Goal: Task Accomplishment & Management: Complete application form

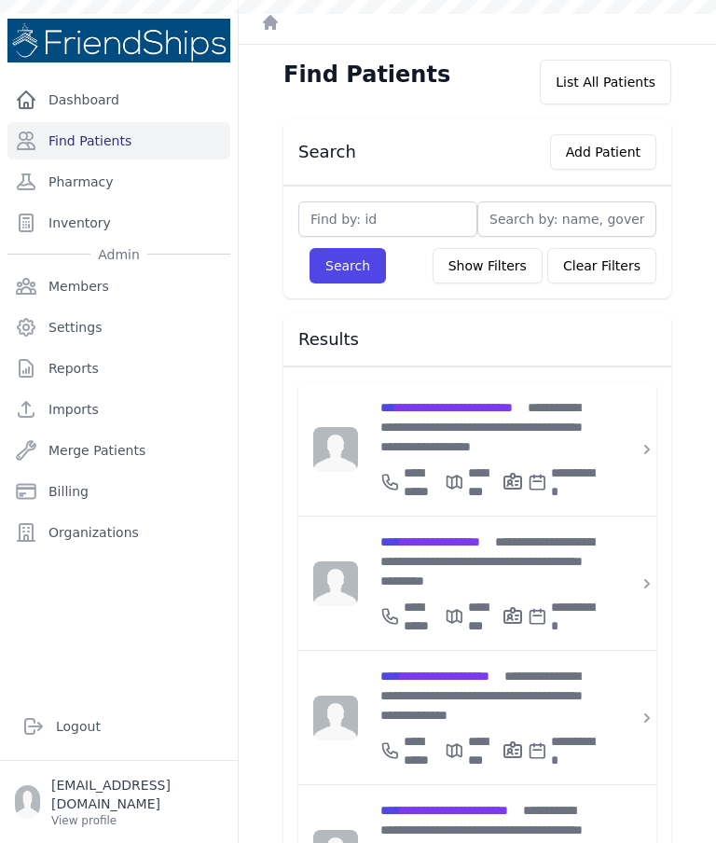
click at [450, 423] on div "**********" at bounding box center [488, 426] width 216 height 59
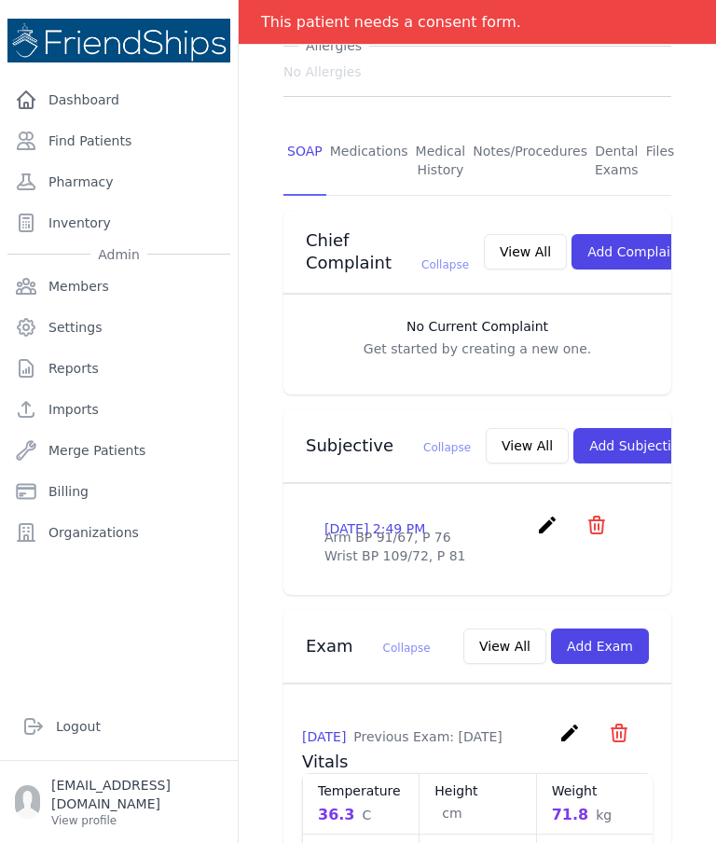
scroll to position [339, 0]
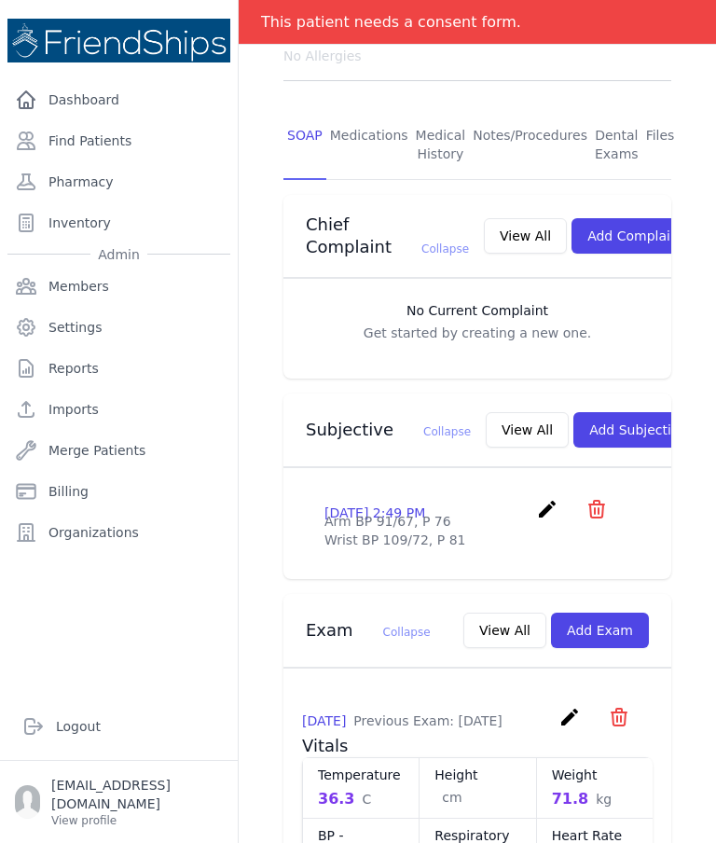
click at [92, 130] on link "Find Patients" at bounding box center [118, 140] width 223 height 37
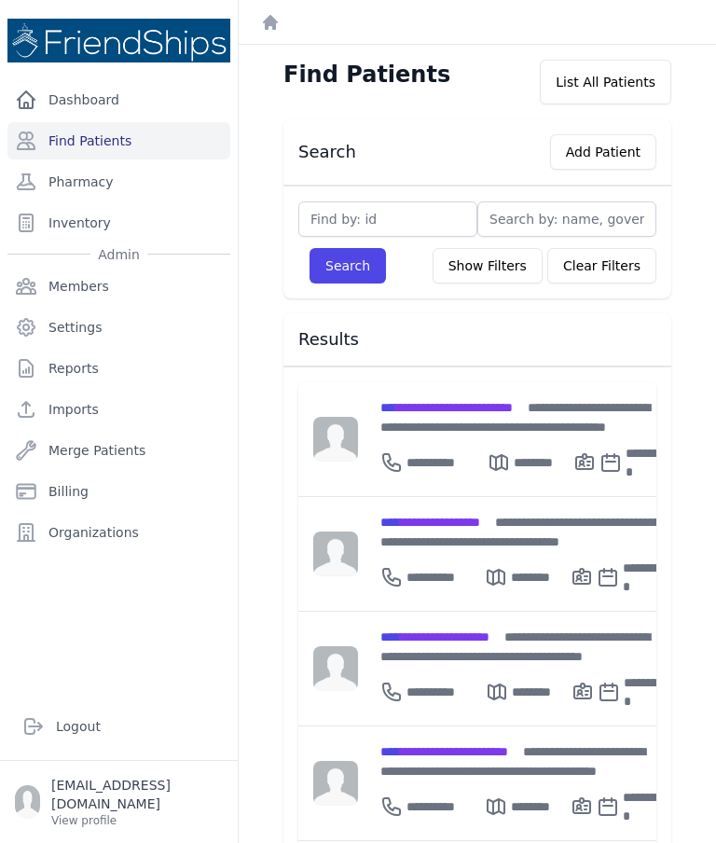
click at [471, 415] on div "**********" at bounding box center [525, 416] width 290 height 39
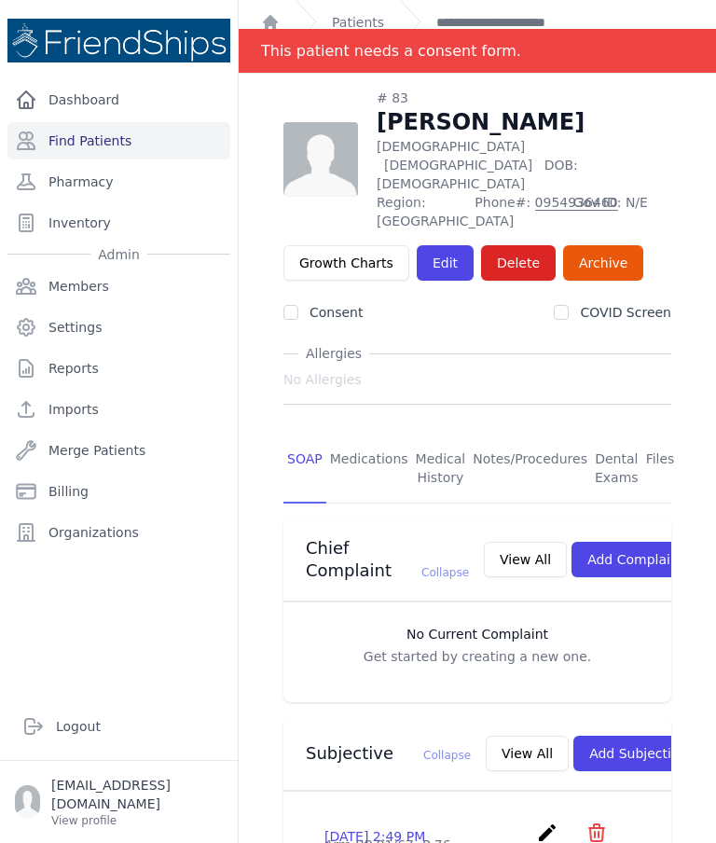
scroll to position [6, 0]
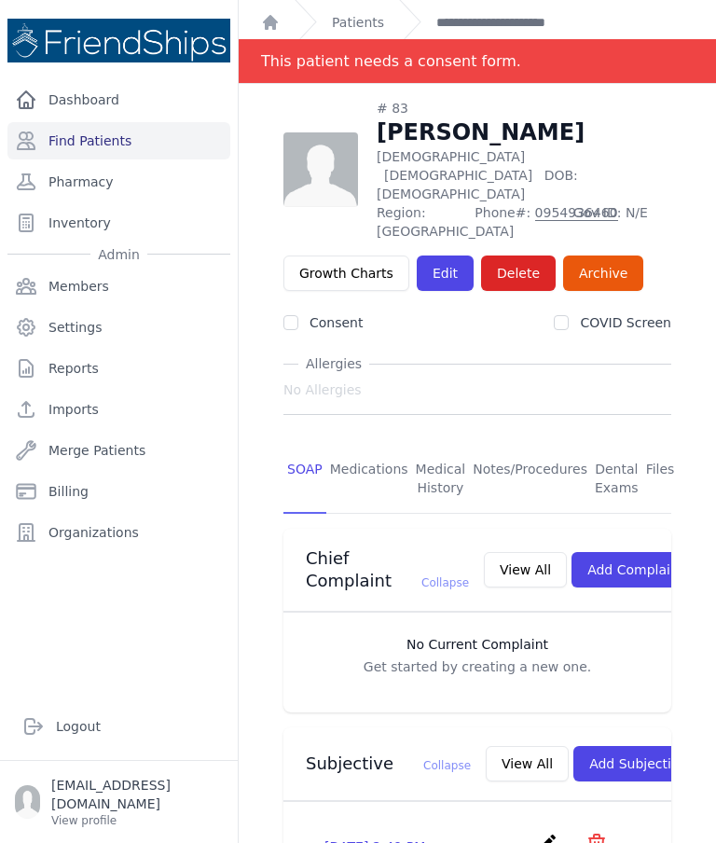
click at [141, 138] on link "Find Patients" at bounding box center [118, 140] width 223 height 37
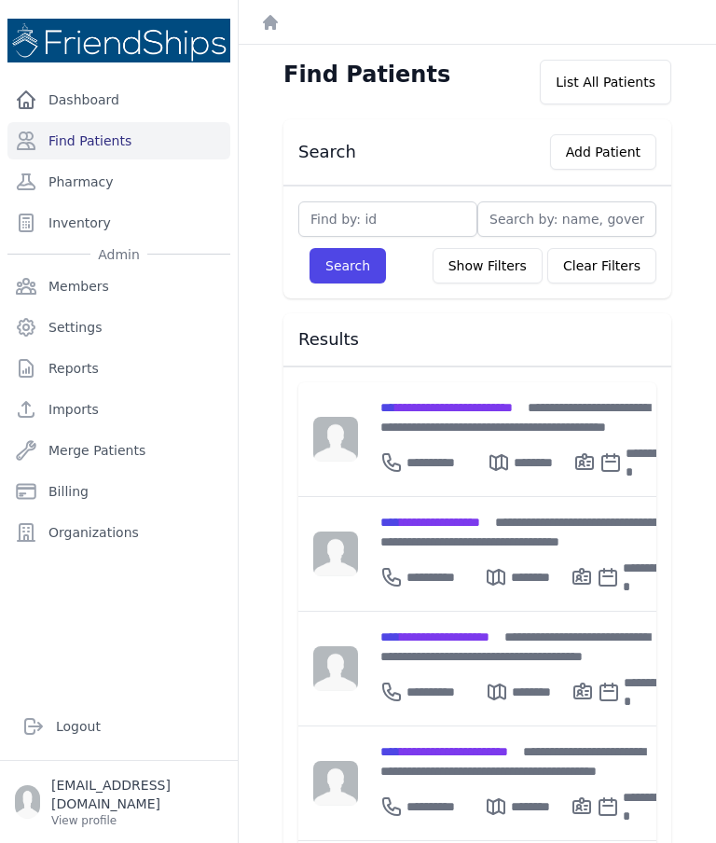
click at [441, 437] on div "**********" at bounding box center [525, 458] width 290 height 45
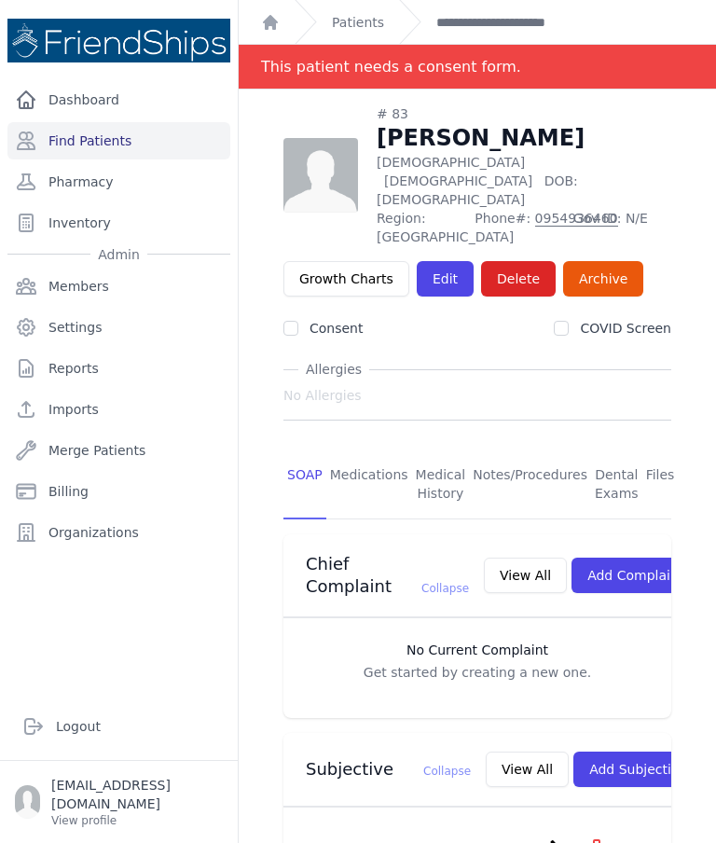
scroll to position [-1, 0]
click at [104, 156] on link "Find Patients" at bounding box center [118, 140] width 223 height 37
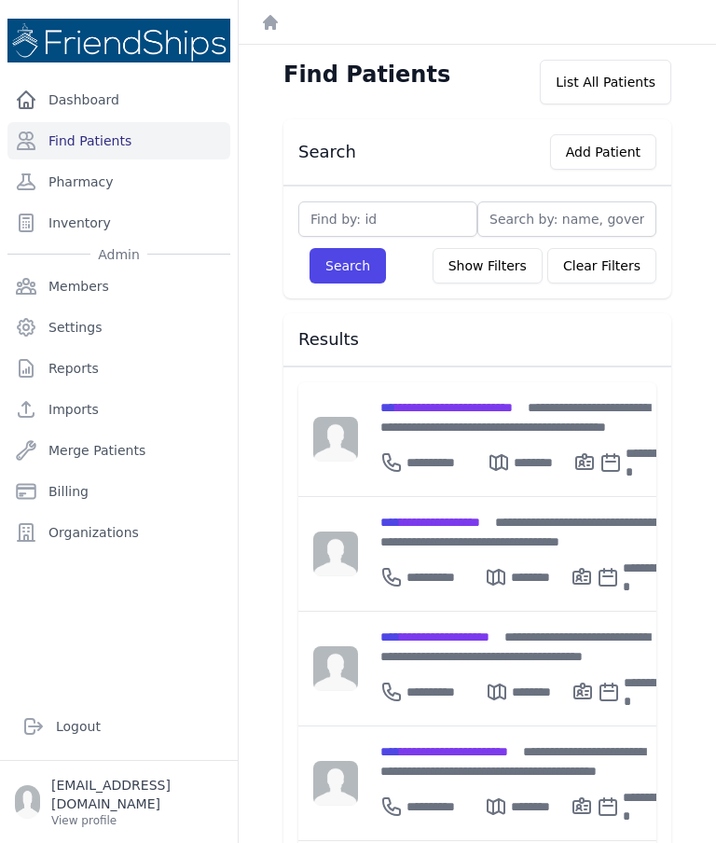
click at [459, 403] on span "**********" at bounding box center [446, 407] width 132 height 13
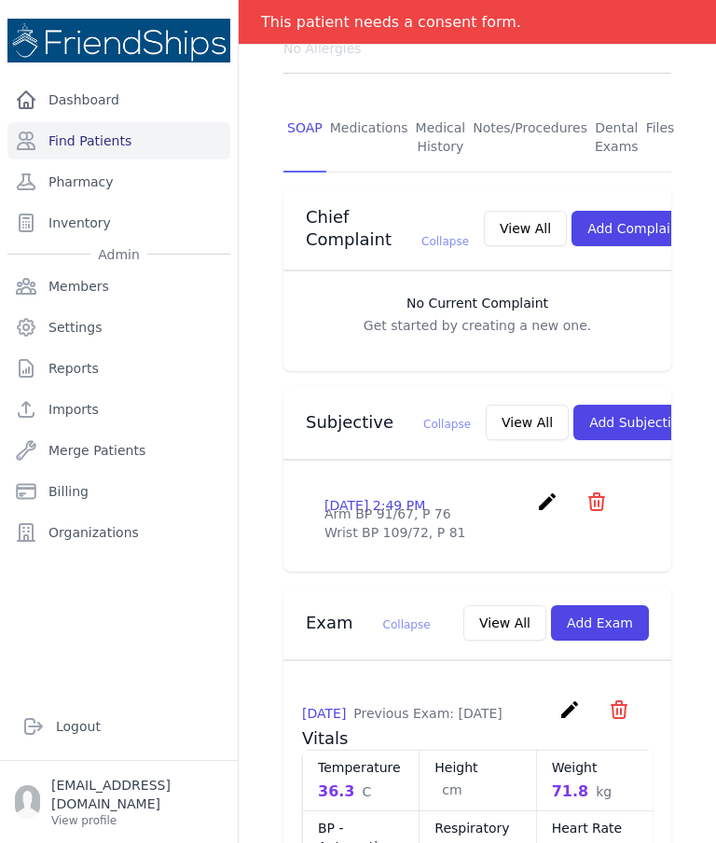
scroll to position [346, 0]
click at [491, 406] on button "View All" at bounding box center [527, 423] width 83 height 35
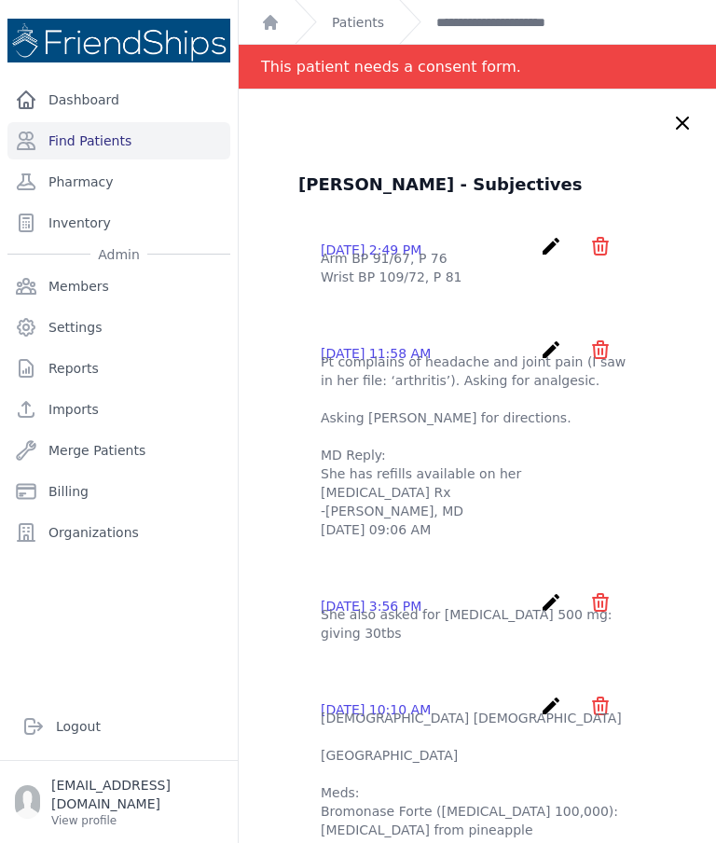
scroll to position [0, 0]
click at [363, 28] on link "Patients" at bounding box center [358, 22] width 52 height 19
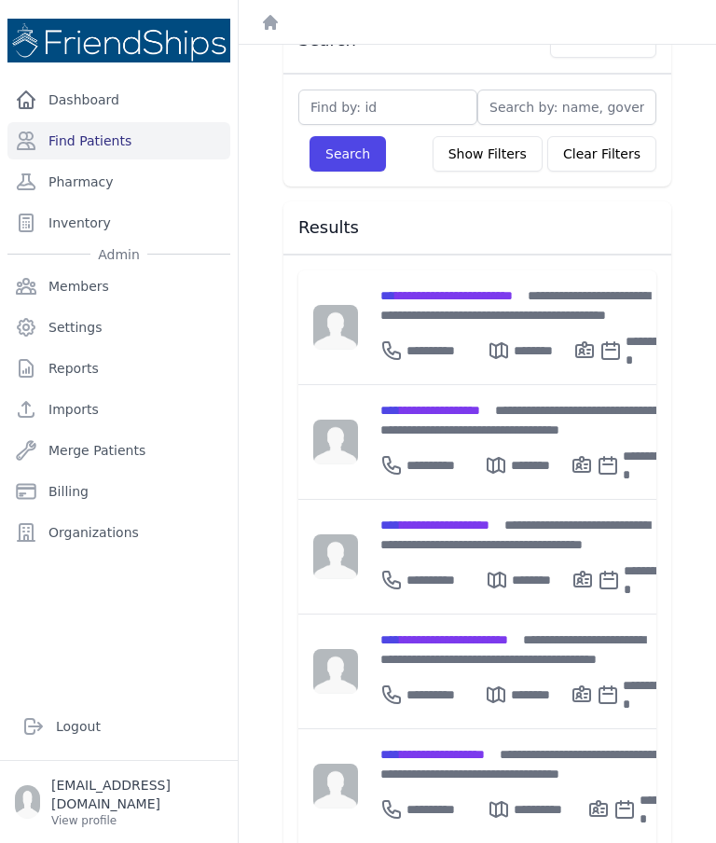
scroll to position [112, 0]
click at [532, 115] on input "text" at bounding box center [566, 107] width 179 height 35
click at [387, 117] on input "text" at bounding box center [387, 107] width 179 height 35
type input "129"
click at [346, 155] on button "Search" at bounding box center [348, 153] width 76 height 35
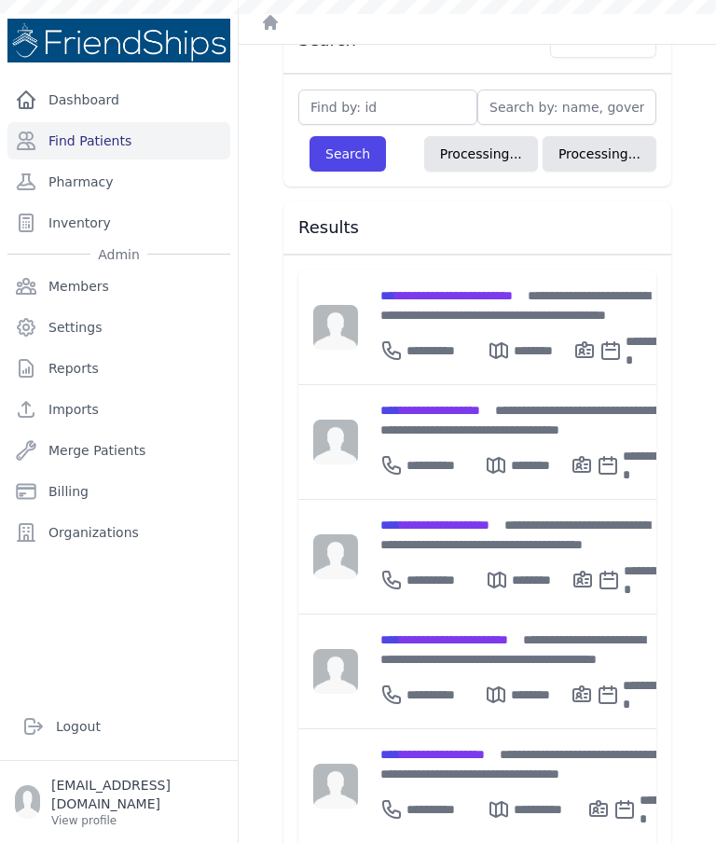
scroll to position [45, 0]
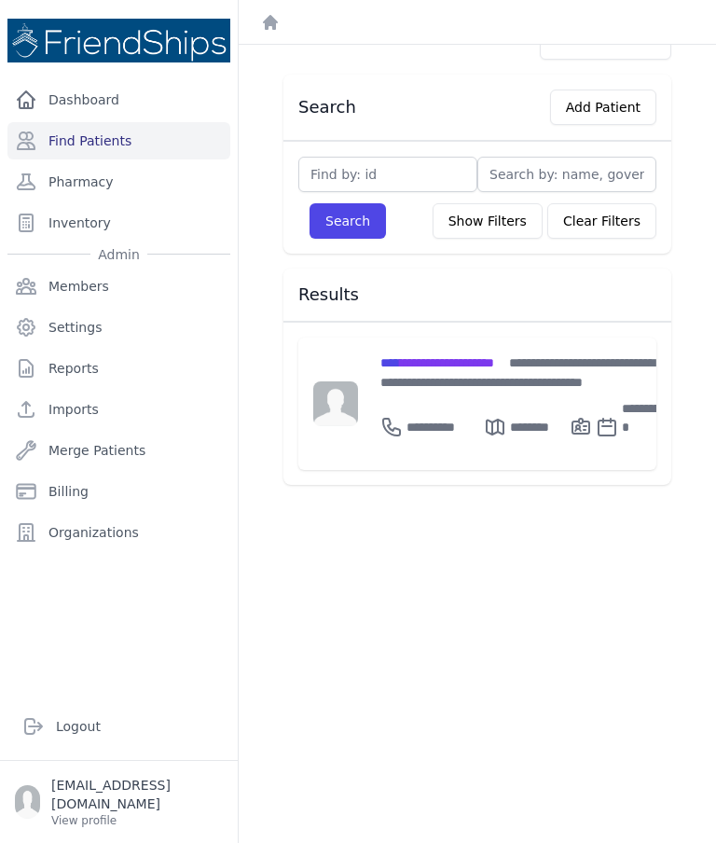
click at [441, 366] on span "**********" at bounding box center [437, 362] width 114 height 13
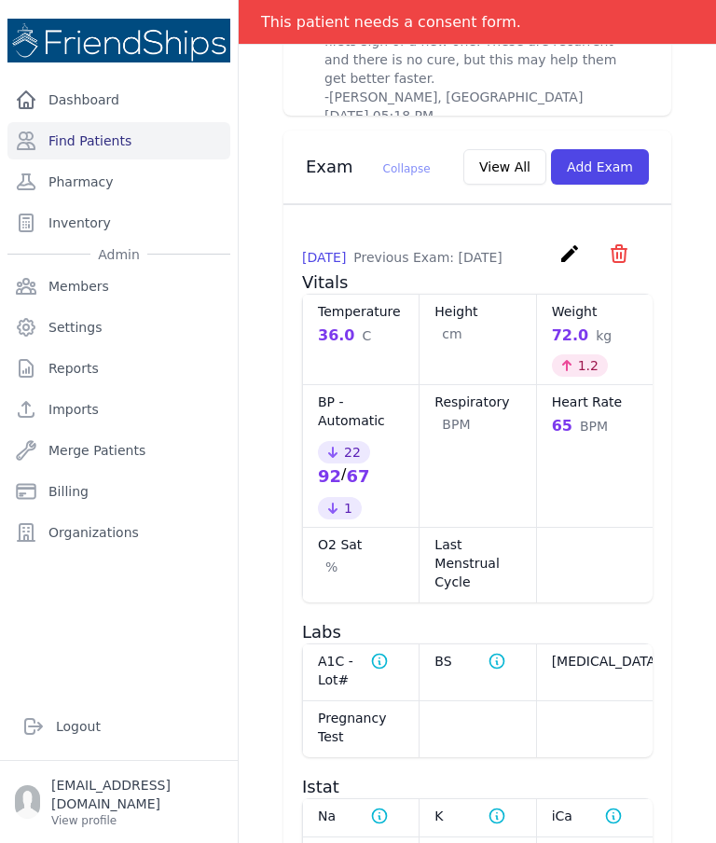
scroll to position [1096, 0]
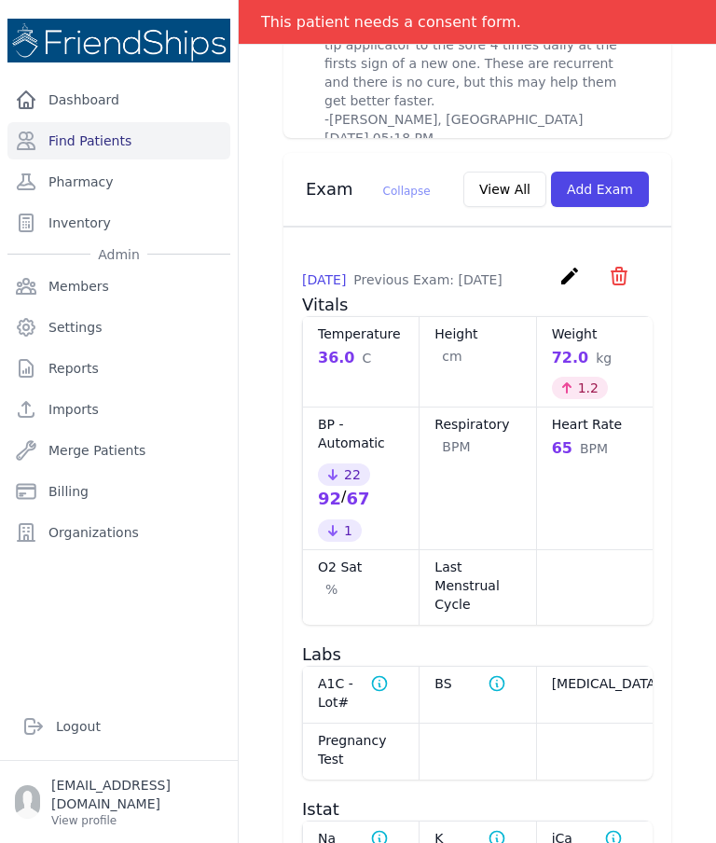
click at [615, 176] on button "Add Exam" at bounding box center [600, 189] width 98 height 35
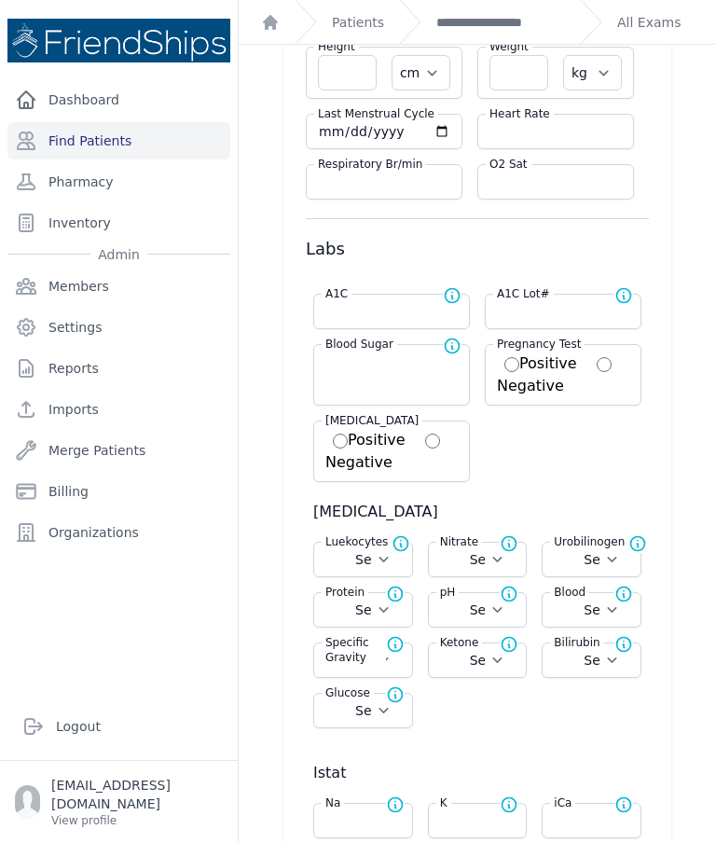
scroll to position [131, 0]
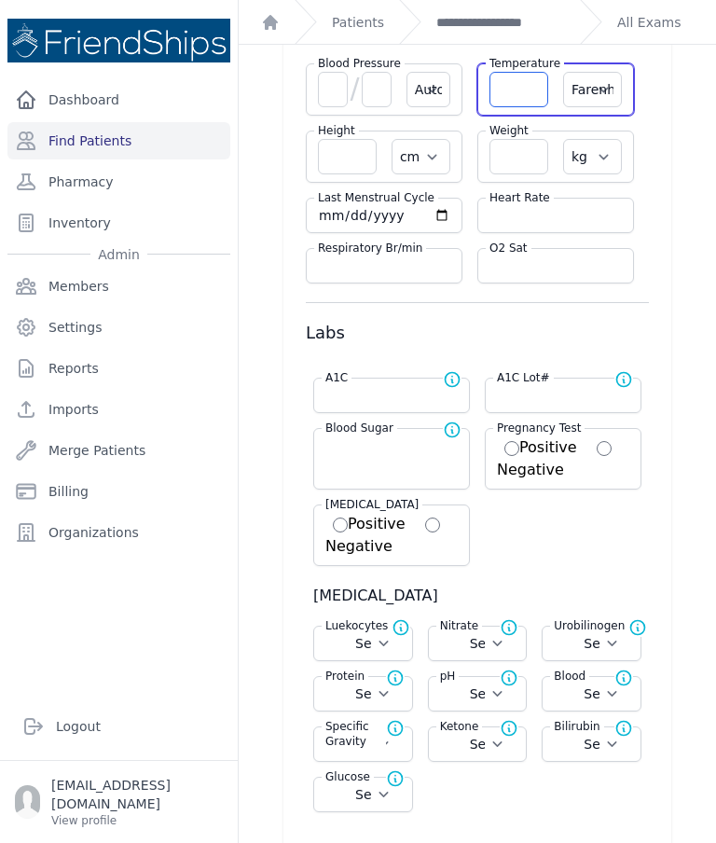
click at [513, 98] on input "number" at bounding box center [519, 89] width 59 height 35
type input "35.7"
click at [592, 93] on select "Farenheit [PERSON_NAME]" at bounding box center [592, 89] width 59 height 35
select select "C"
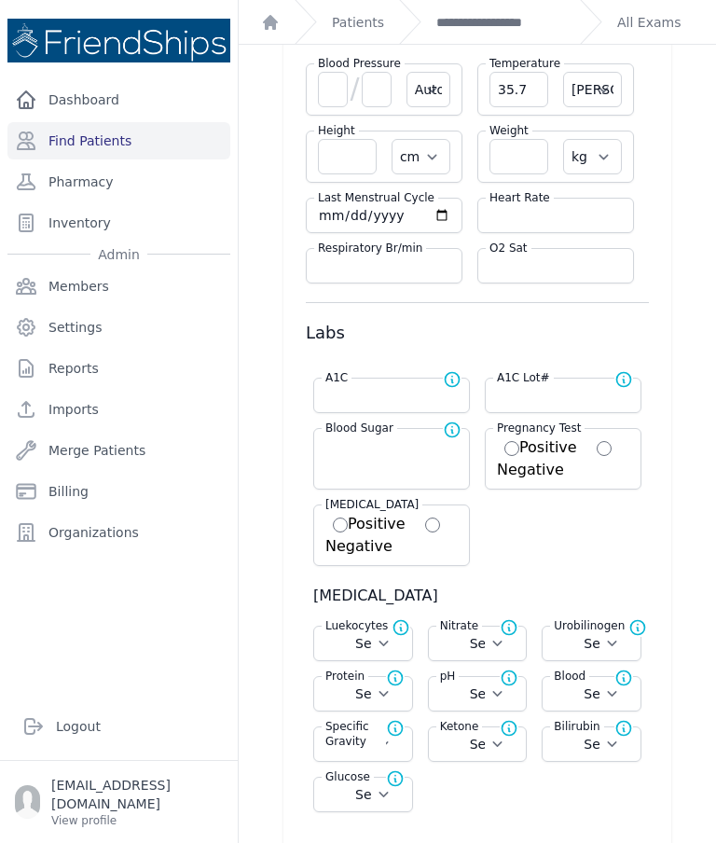
select select "Automatic"
select select "cm"
select select "kg"
select select
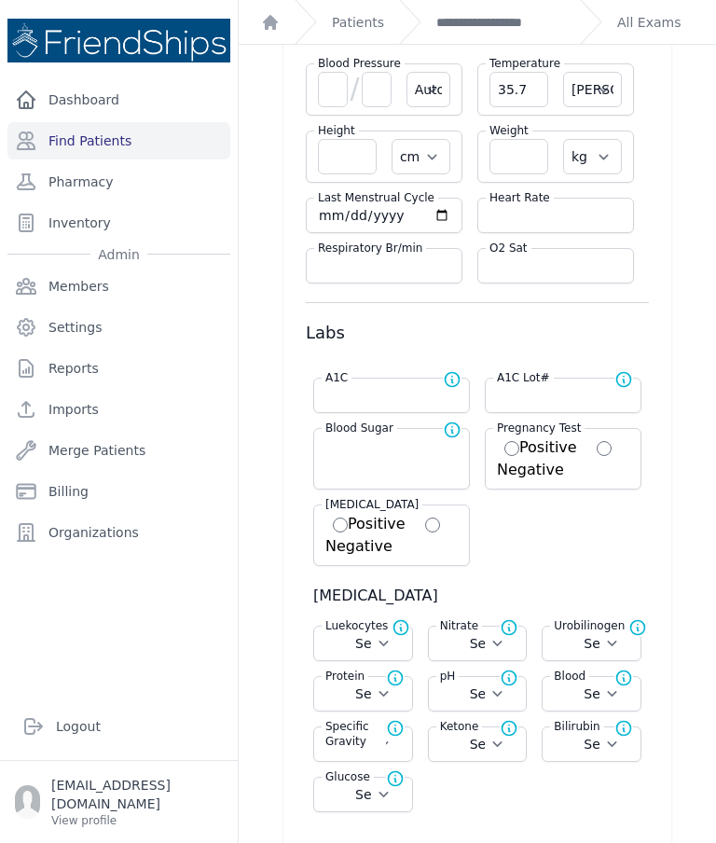
select select
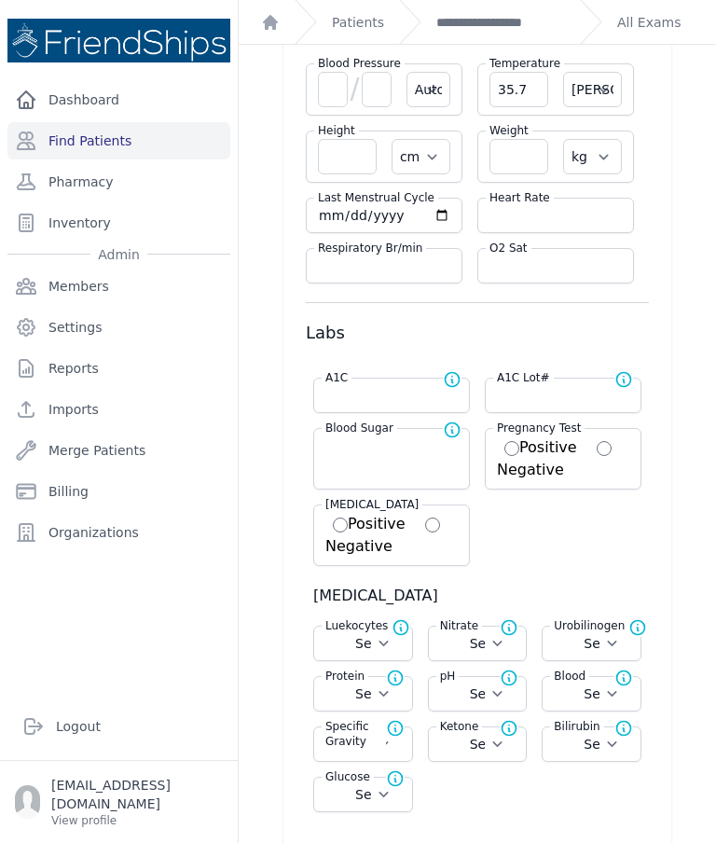
select select
click at [530, 161] on input "number" at bounding box center [519, 156] width 59 height 35
select select "Automatic"
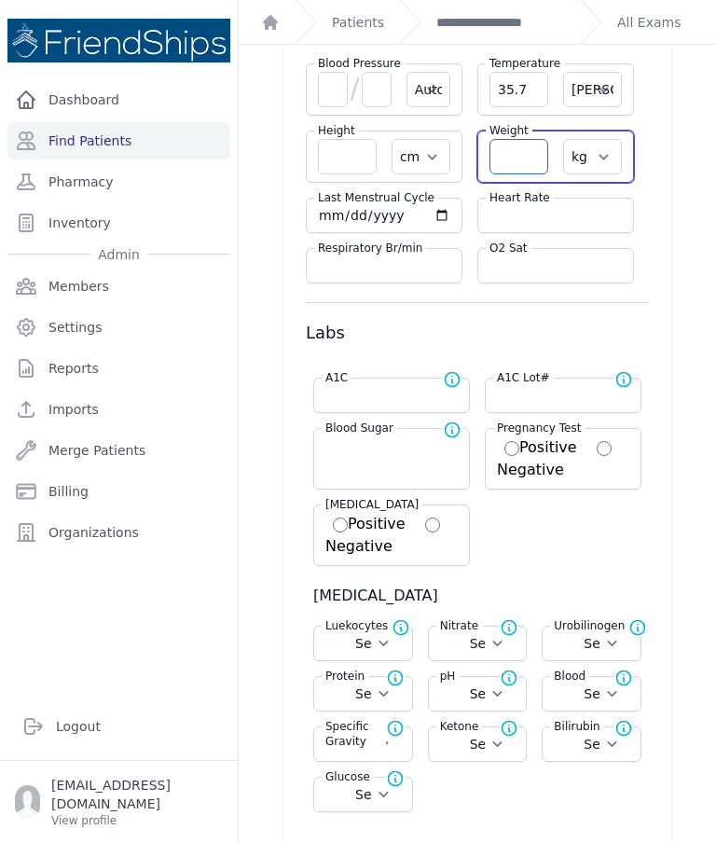
select select "C"
select select "cm"
select select "kg"
select select
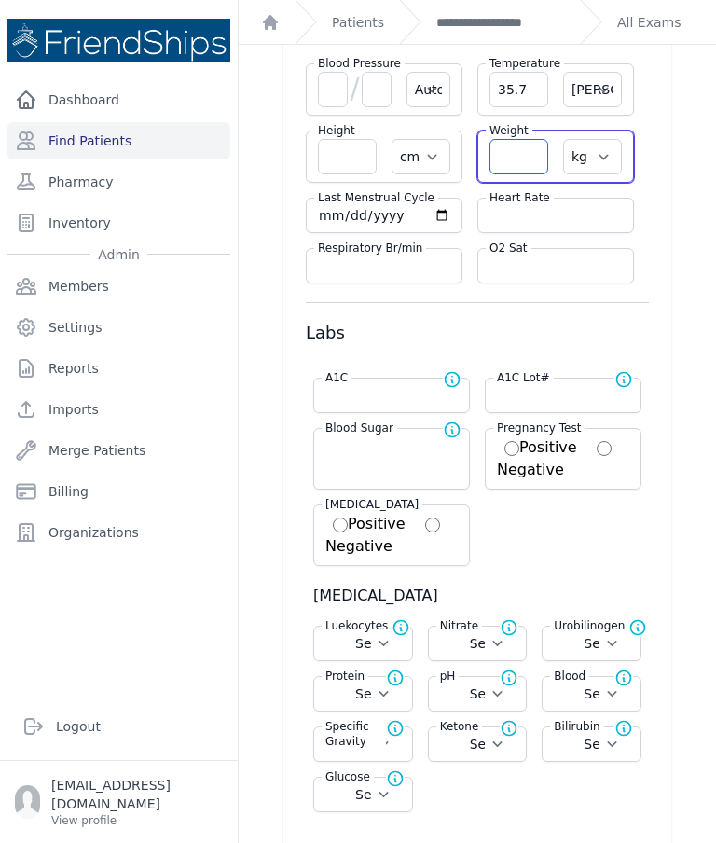
select select
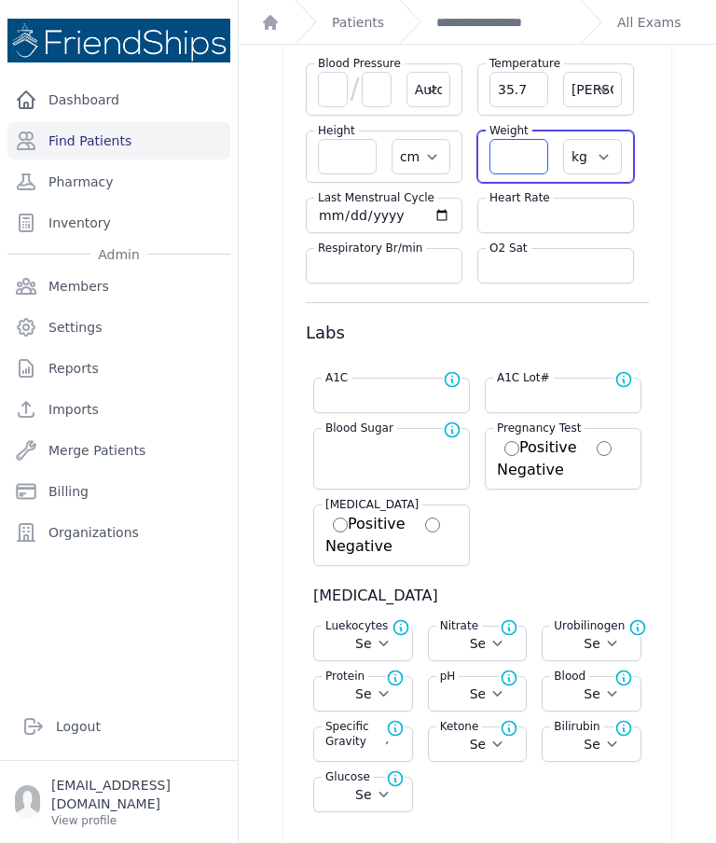
select select
type input "73.2"
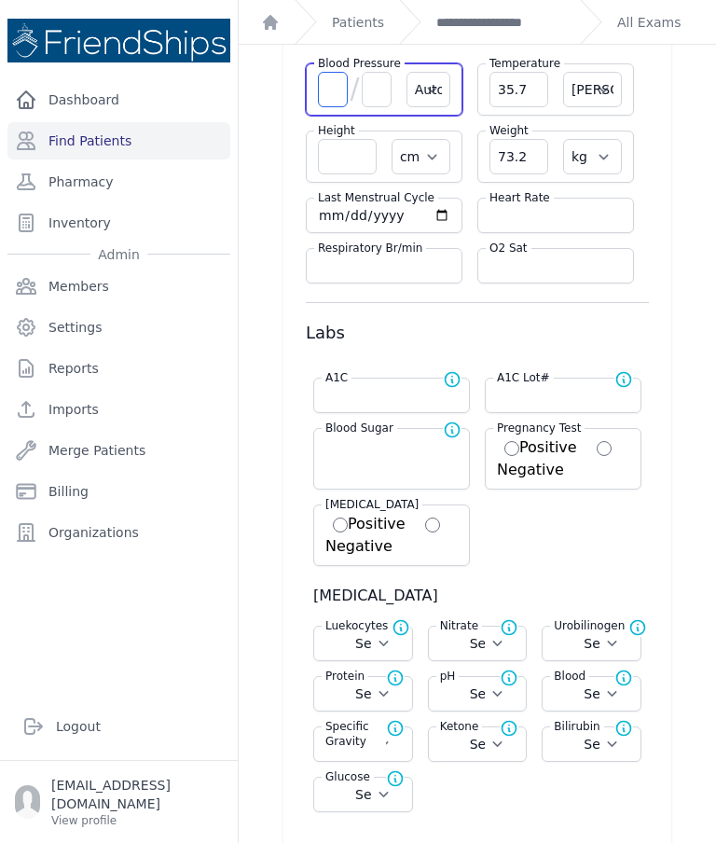
click at [325, 93] on input "number" at bounding box center [333, 89] width 30 height 35
select select "Automatic"
select select "C"
select select "cm"
select select "kg"
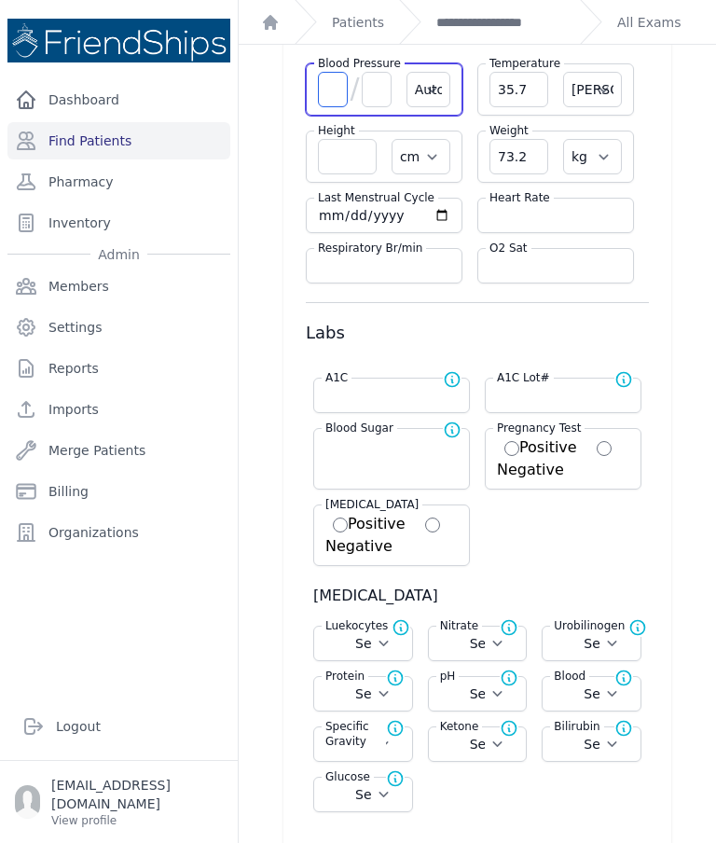
select select
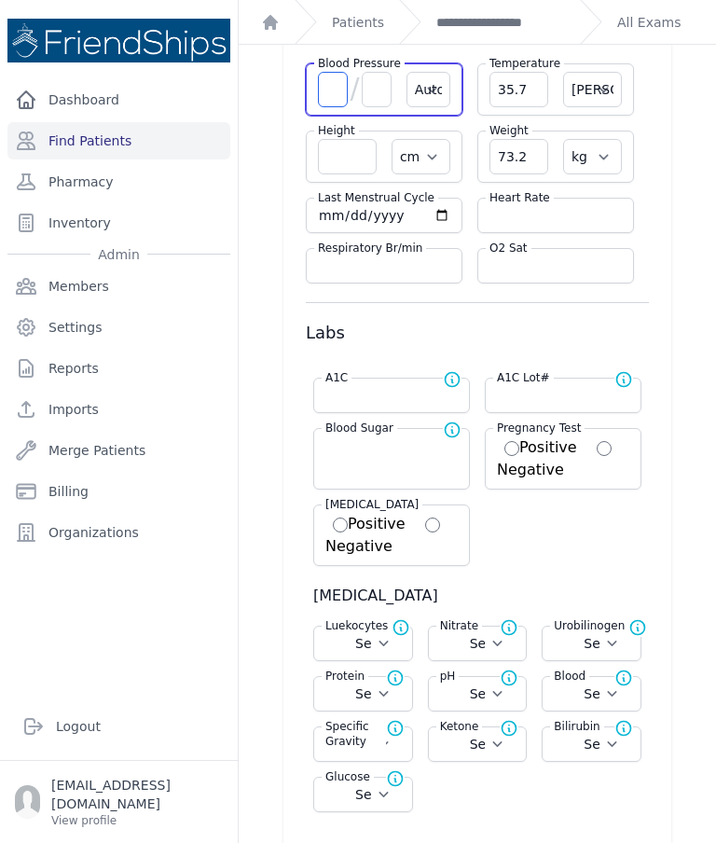
select select
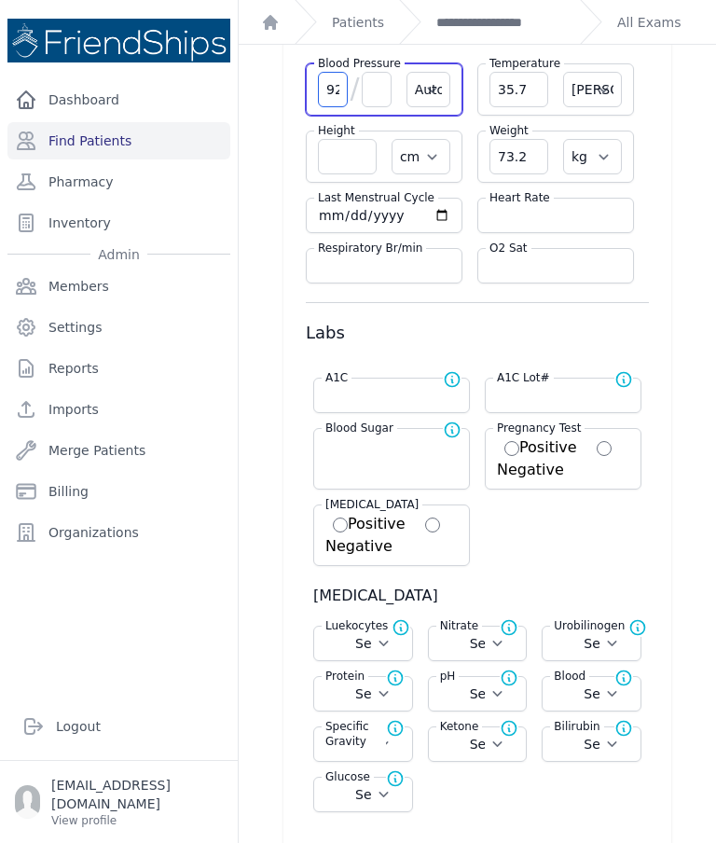
type input "92"
click at [386, 102] on input "number" at bounding box center [377, 89] width 30 height 35
type input "6"
select select "Automatic"
select select "C"
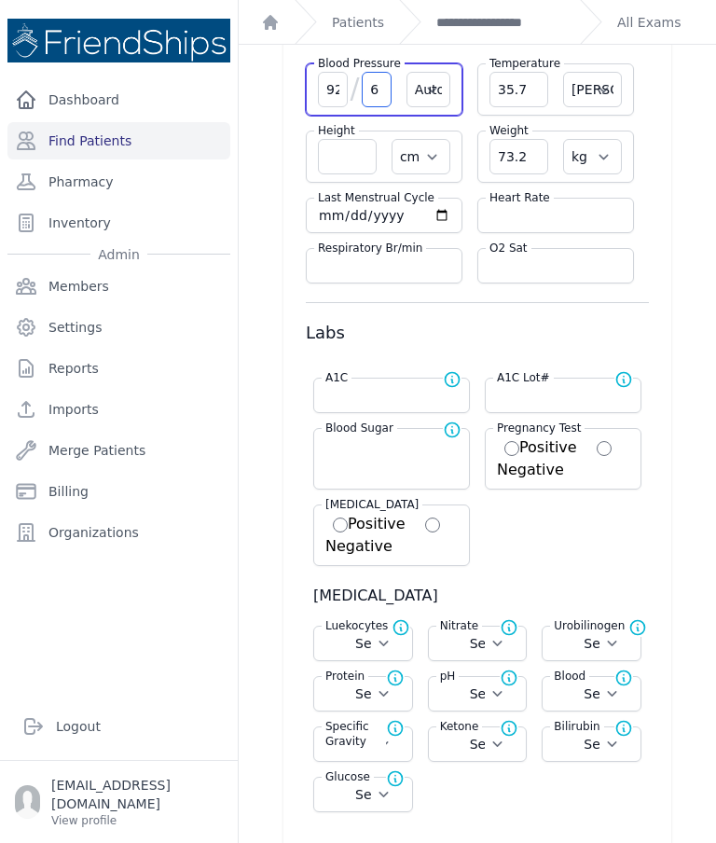
select select "cm"
select select "kg"
select select
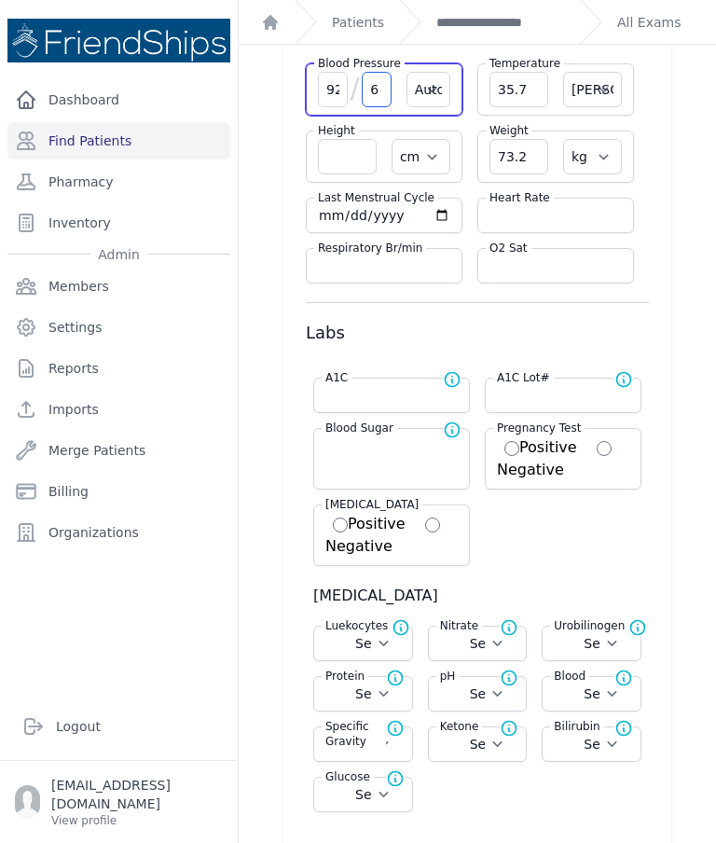
select select
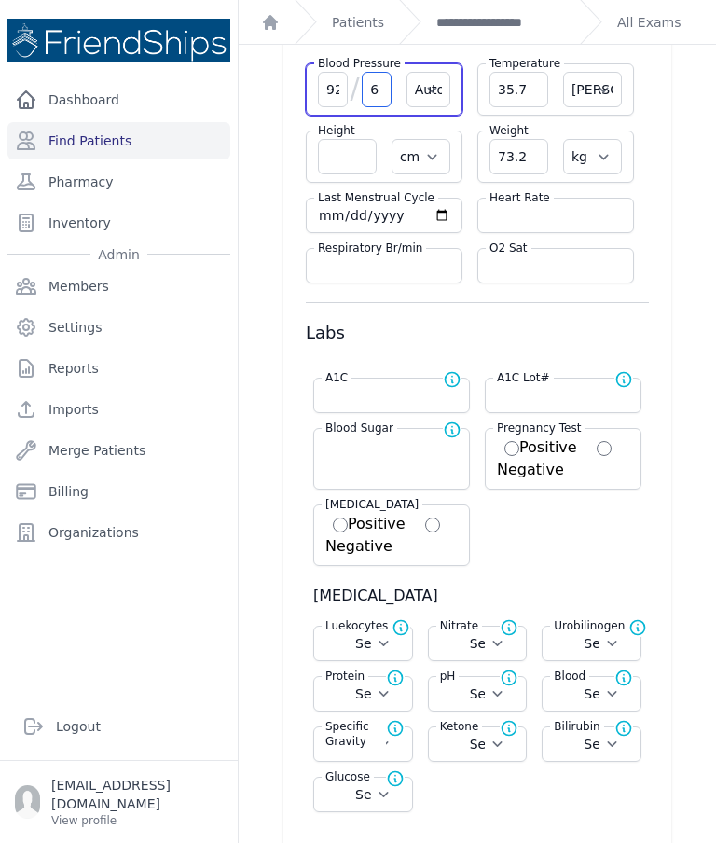
select select
type input "68"
click at [568, 213] on input "number" at bounding box center [556, 215] width 132 height 19
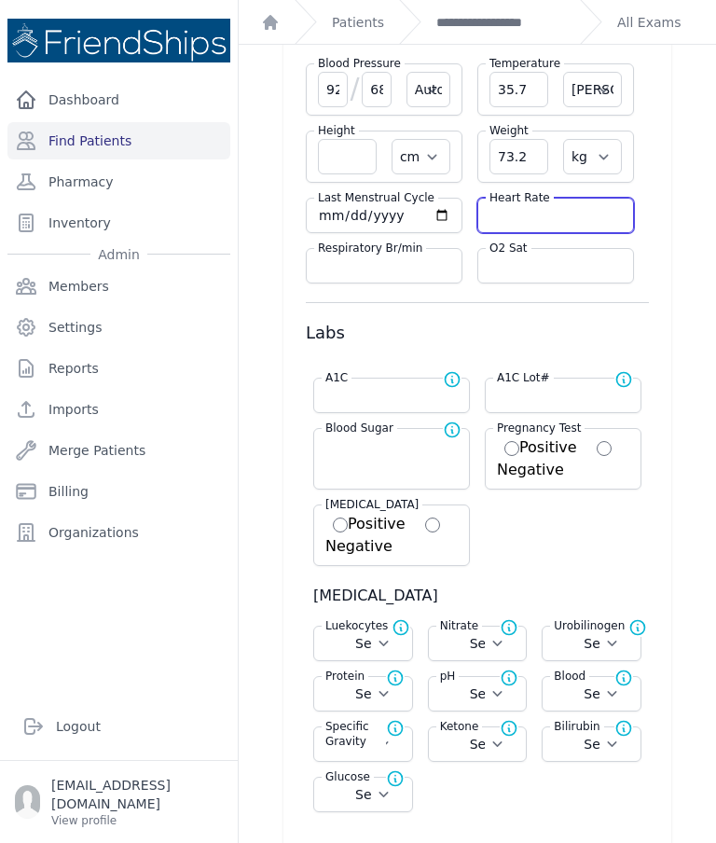
select select "Automatic"
select select "C"
select select "cm"
select select "kg"
select select
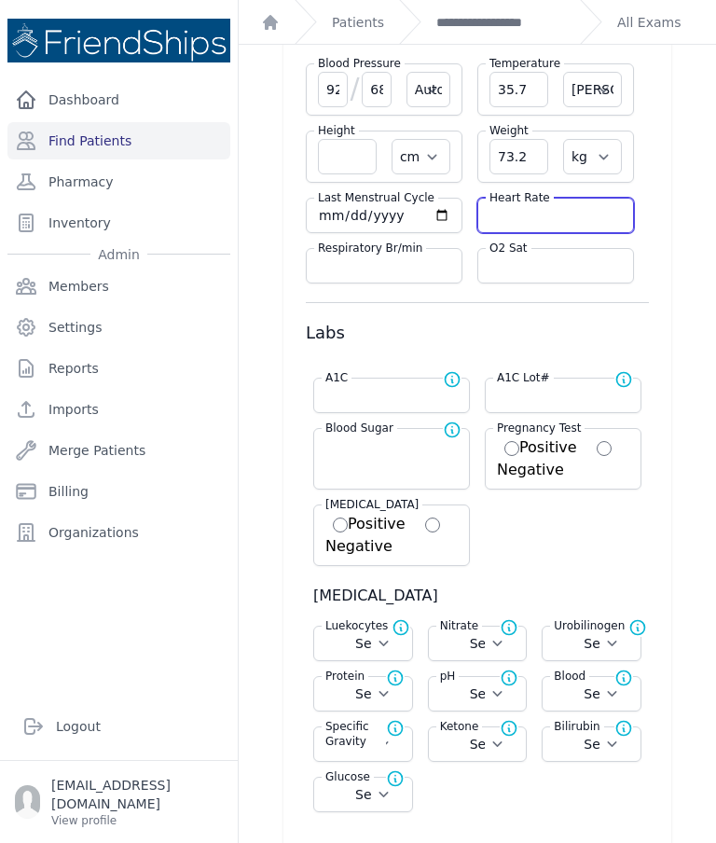
select select
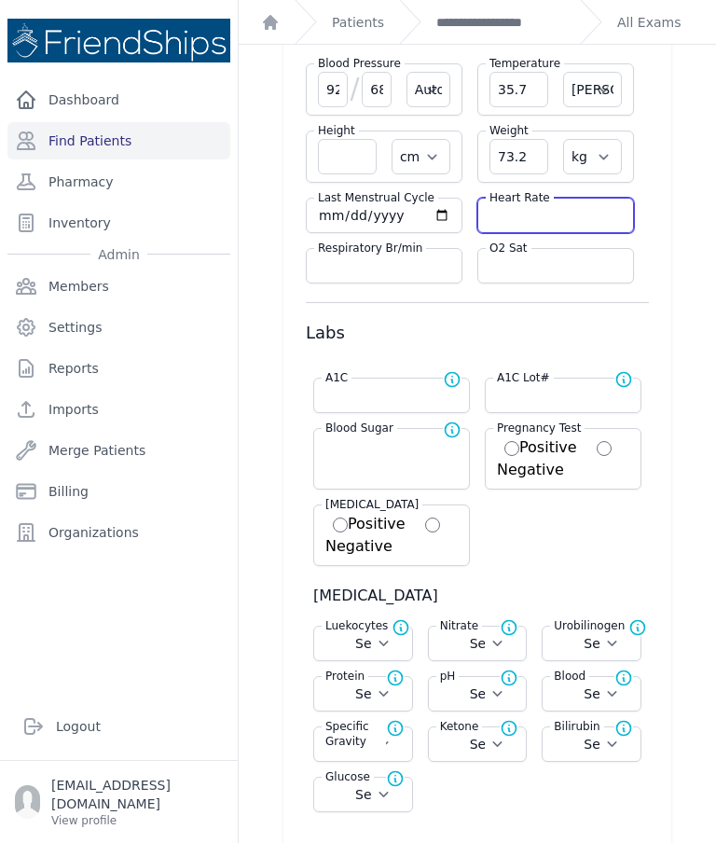
select select
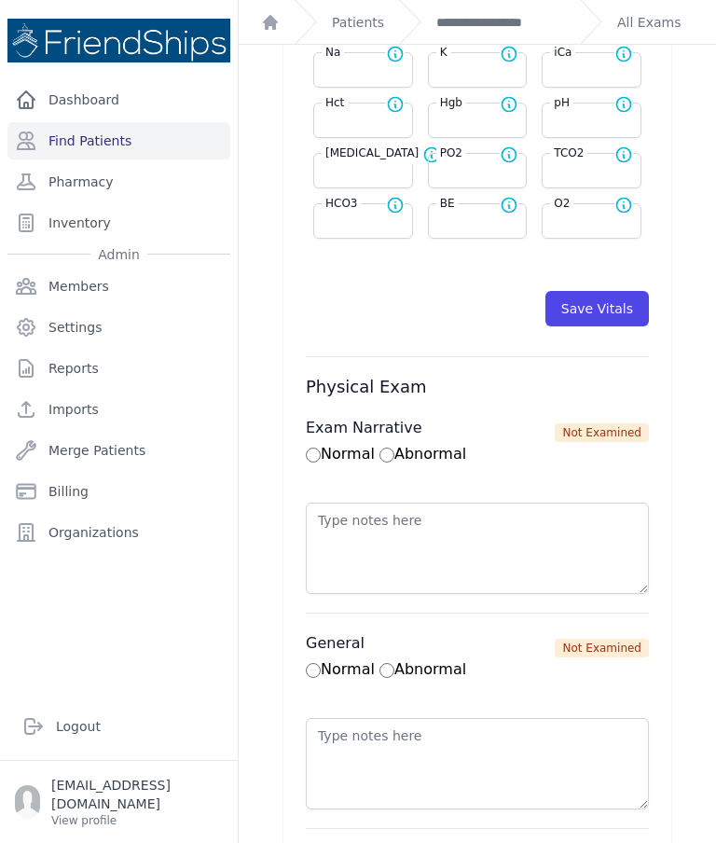
scroll to position [966, 0]
type input "74"
click at [616, 314] on button "Save Vitals" at bounding box center [598, 307] width 104 height 35
select select "Automatic"
select select "cm"
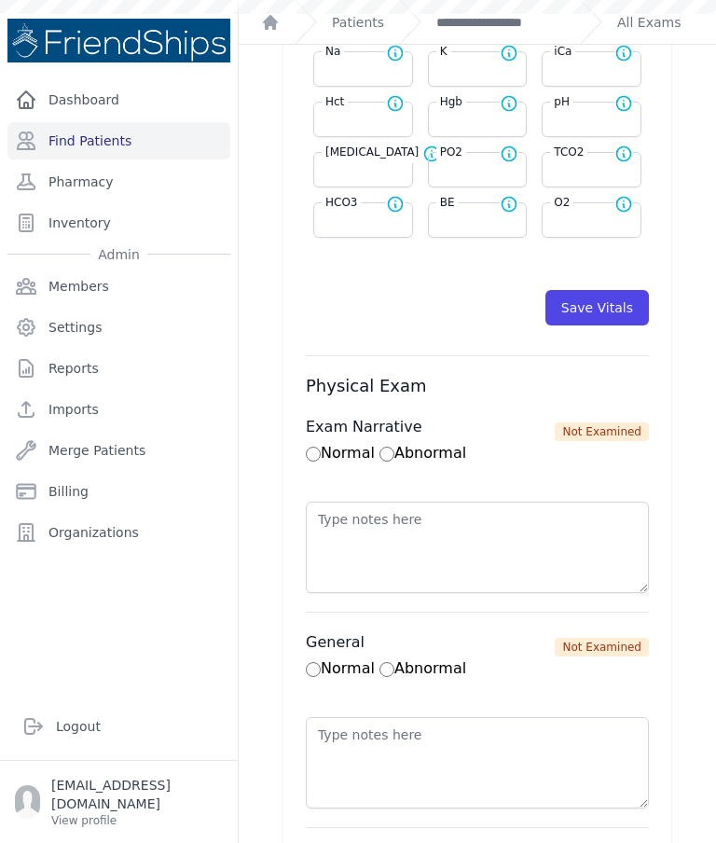
select select "kg"
select select
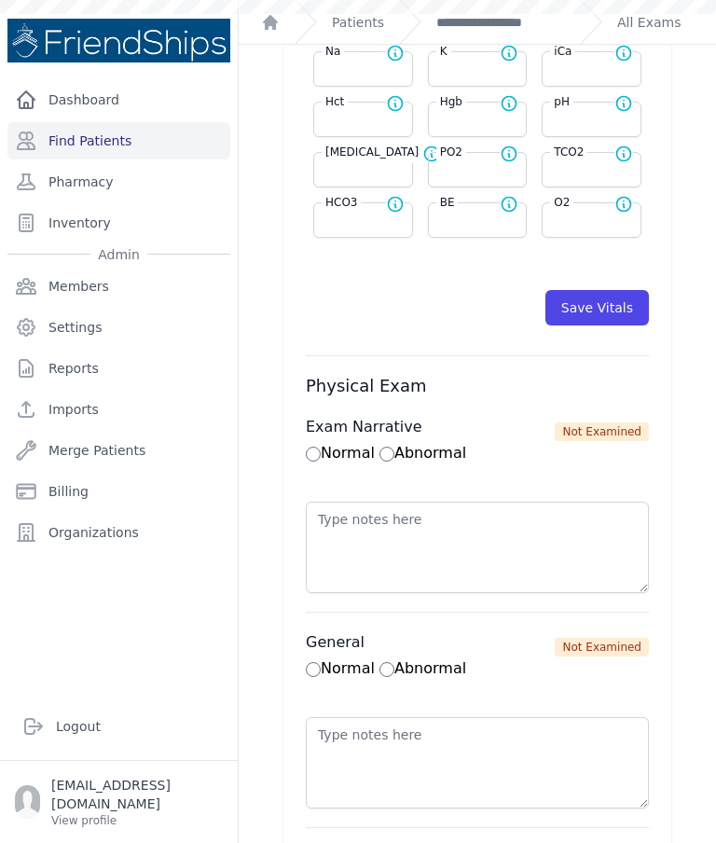
select select
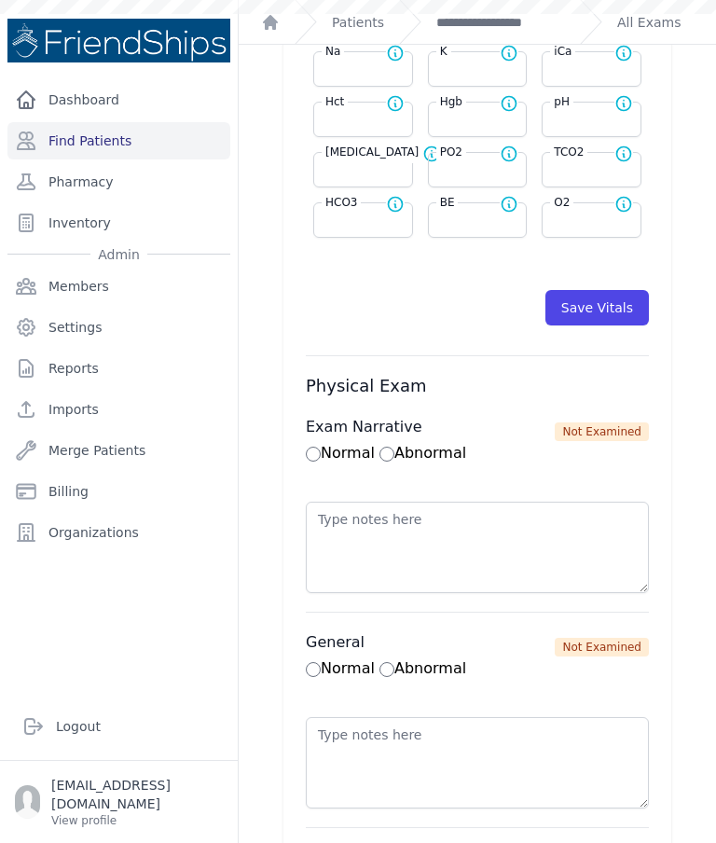
select select
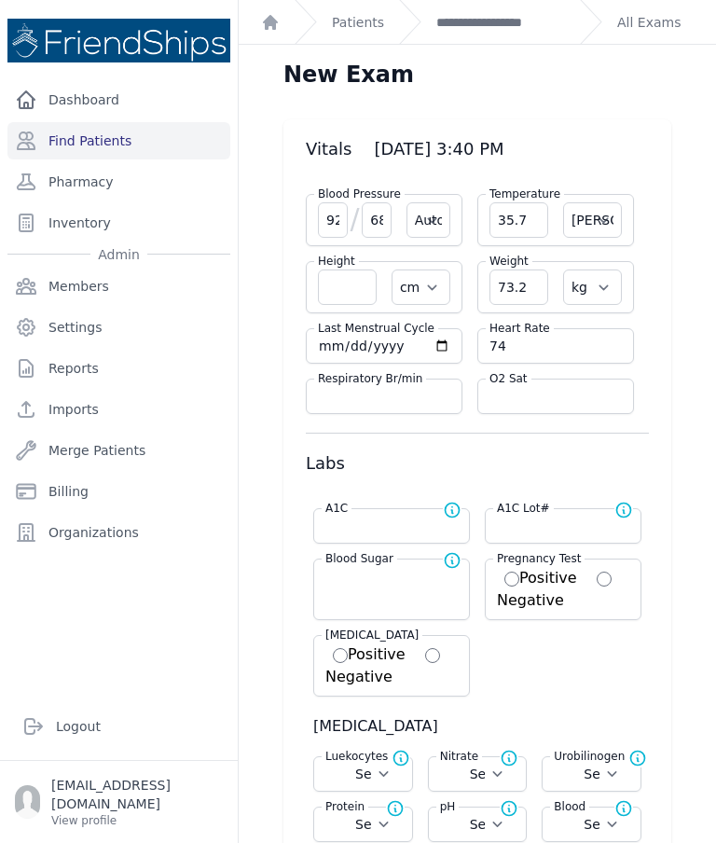
click at [504, 23] on link "**********" at bounding box center [500, 22] width 129 height 19
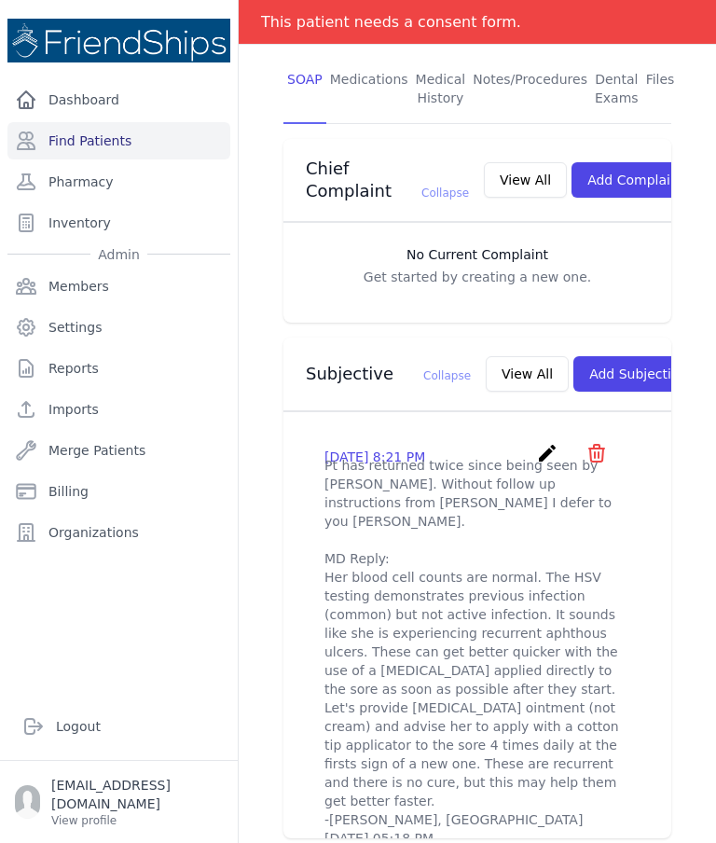
scroll to position [408, 0]
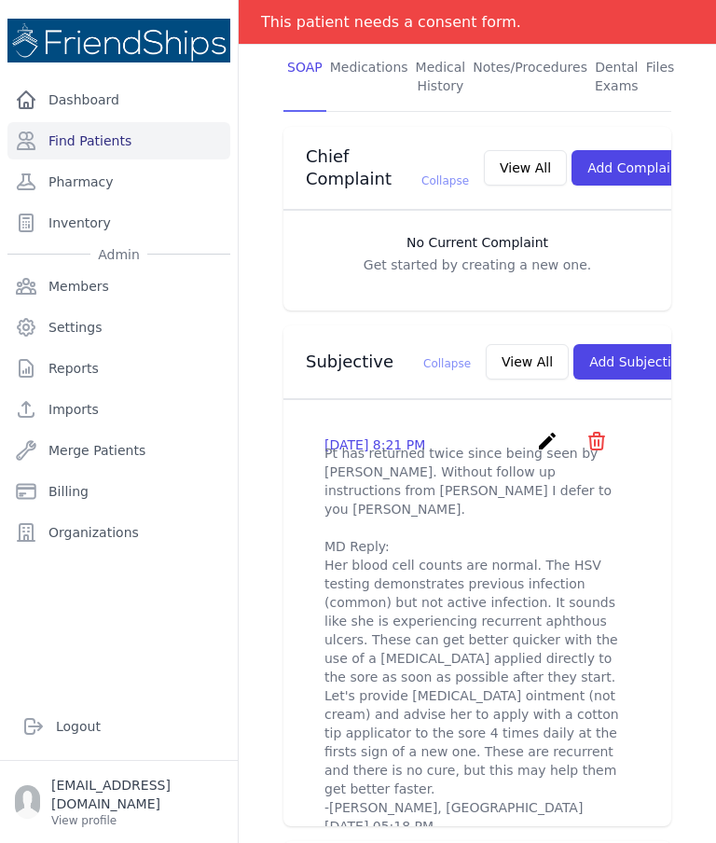
click at [587, 358] on button "Add Subjective" at bounding box center [639, 361] width 130 height 35
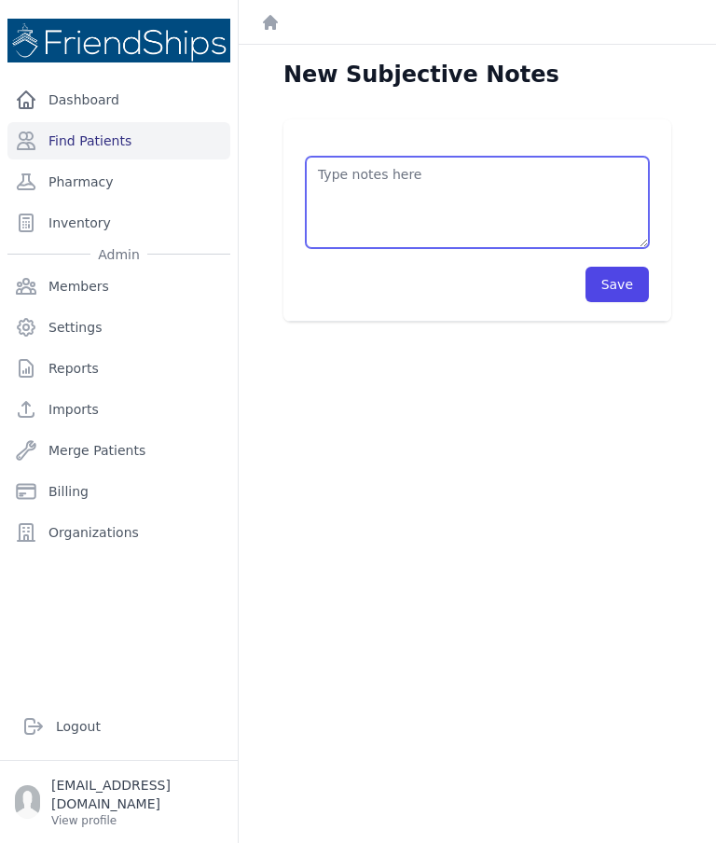
click at [438, 177] on textarea at bounding box center [477, 202] width 343 height 91
type textarea "Arm BP 92/68, P 74 Wrist BP 98/71, P 73"
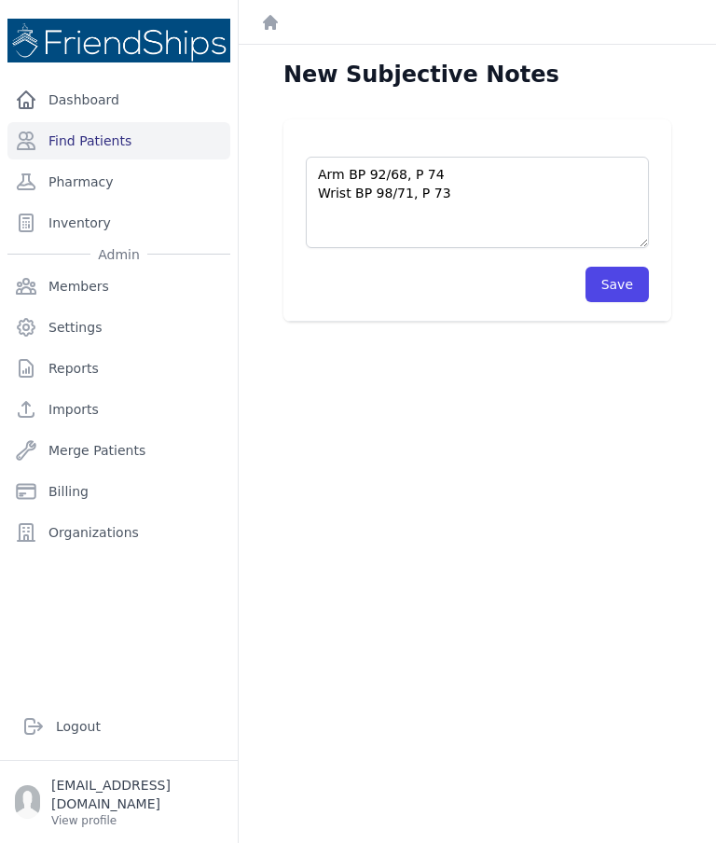
click at [610, 278] on button "Save" at bounding box center [617, 284] width 63 height 35
click at [625, 286] on button "Save" at bounding box center [617, 284] width 63 height 35
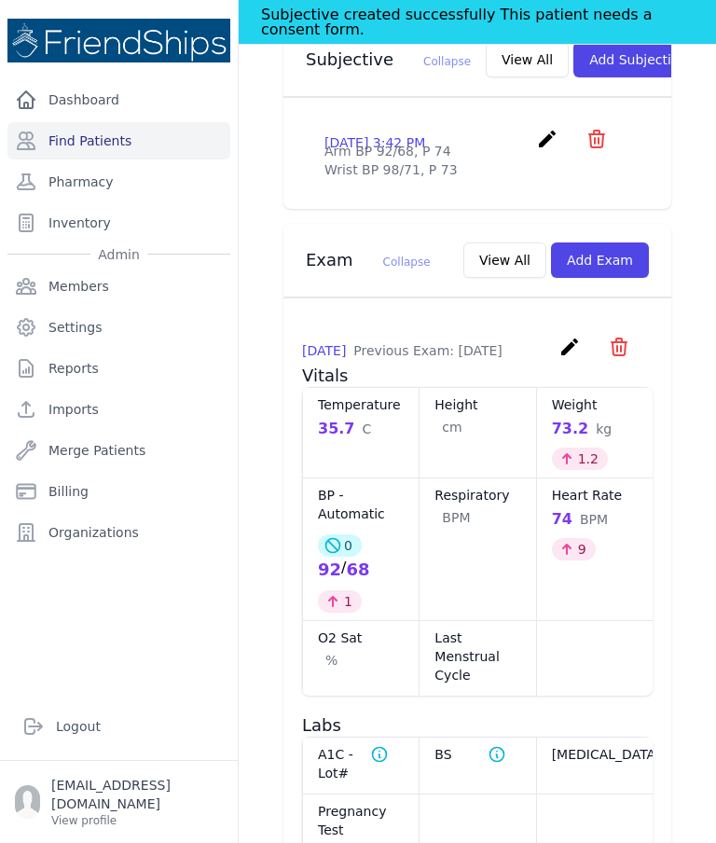
scroll to position [762, 0]
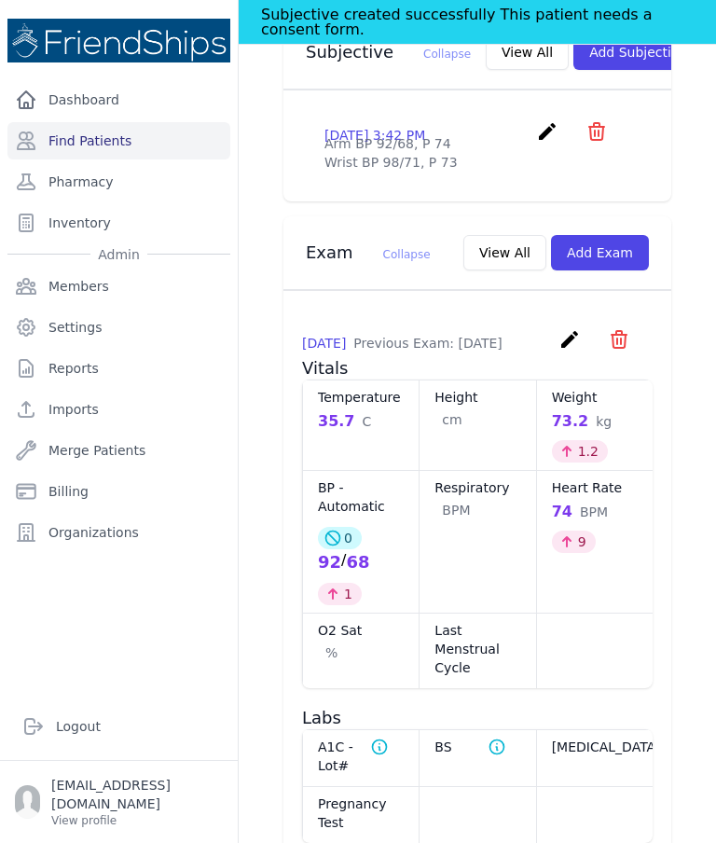
click at [559, 351] on icon "create" at bounding box center [570, 339] width 22 height 22
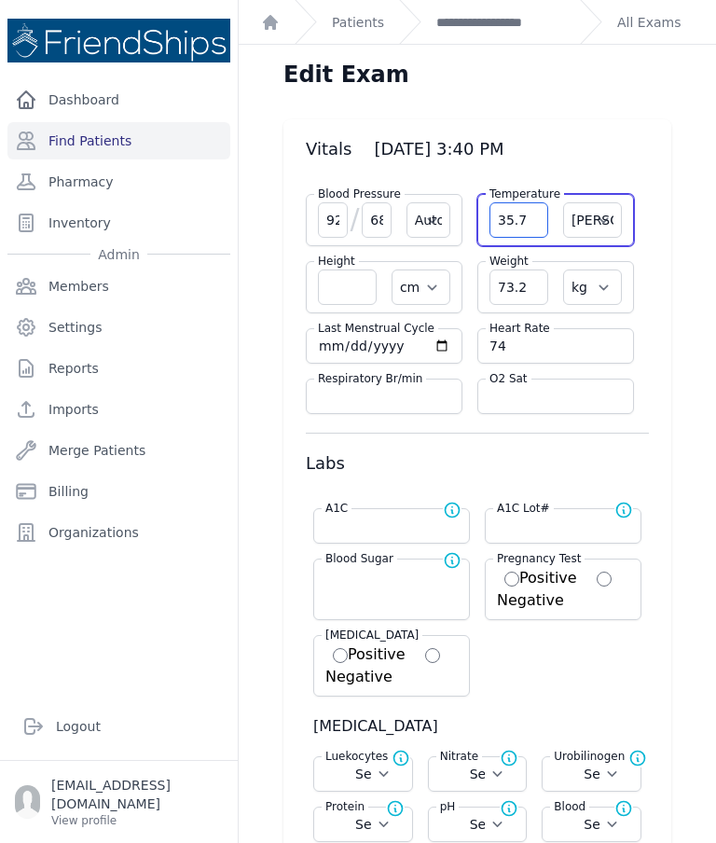
click at [520, 230] on input "35.7" at bounding box center [519, 219] width 59 height 35
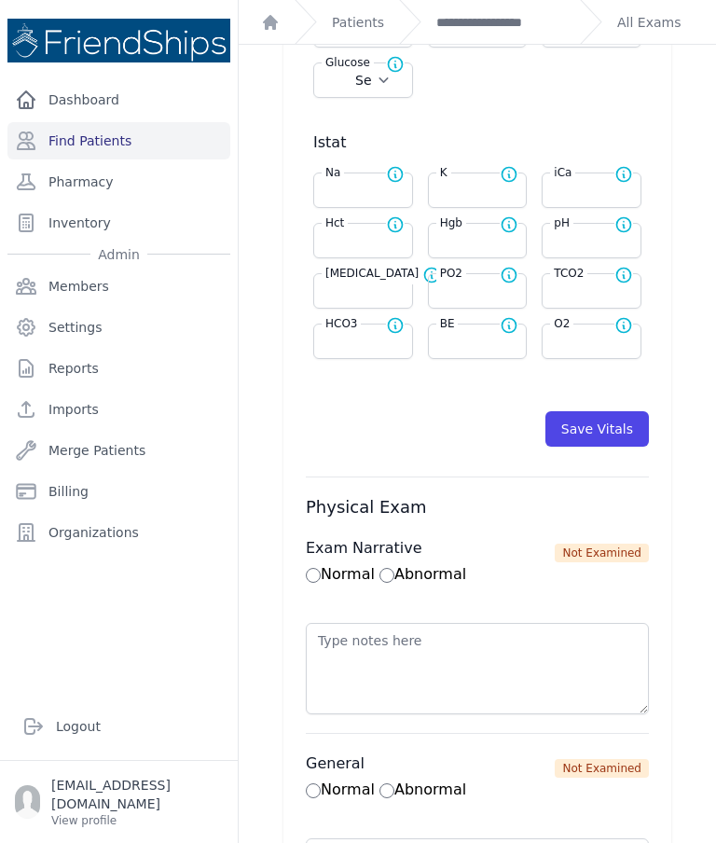
scroll to position [853, 0]
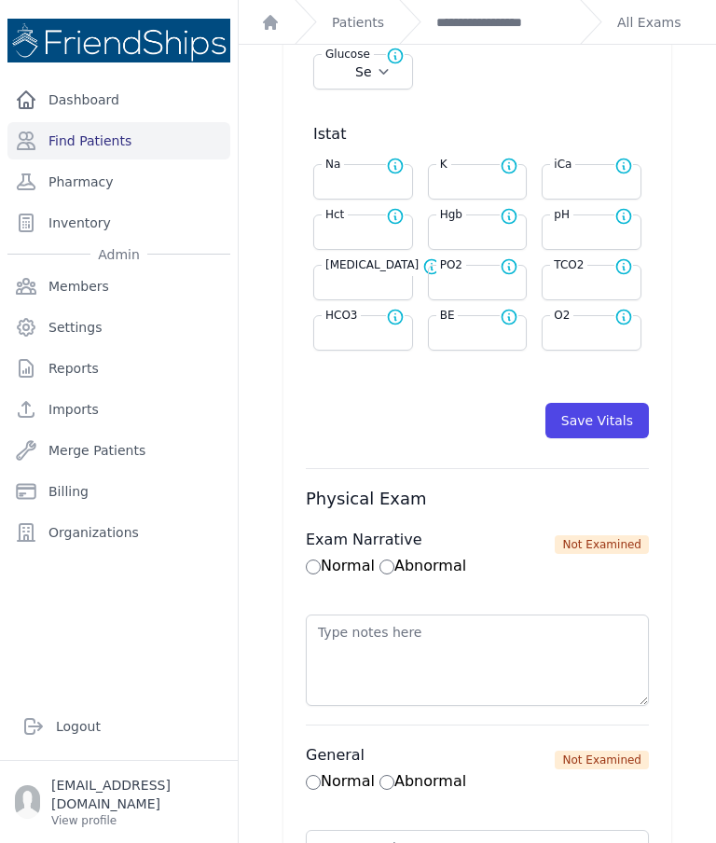
type input "36.7"
click at [613, 421] on button "Save Vitals" at bounding box center [598, 420] width 104 height 35
select select "Automatic"
select select "C"
select select "cm"
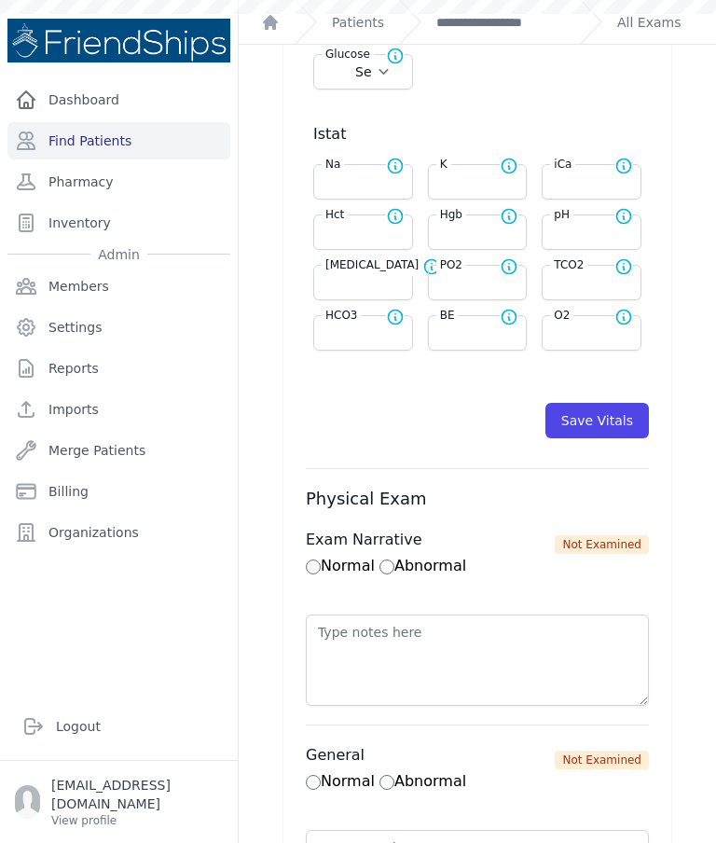
select select "kg"
select select
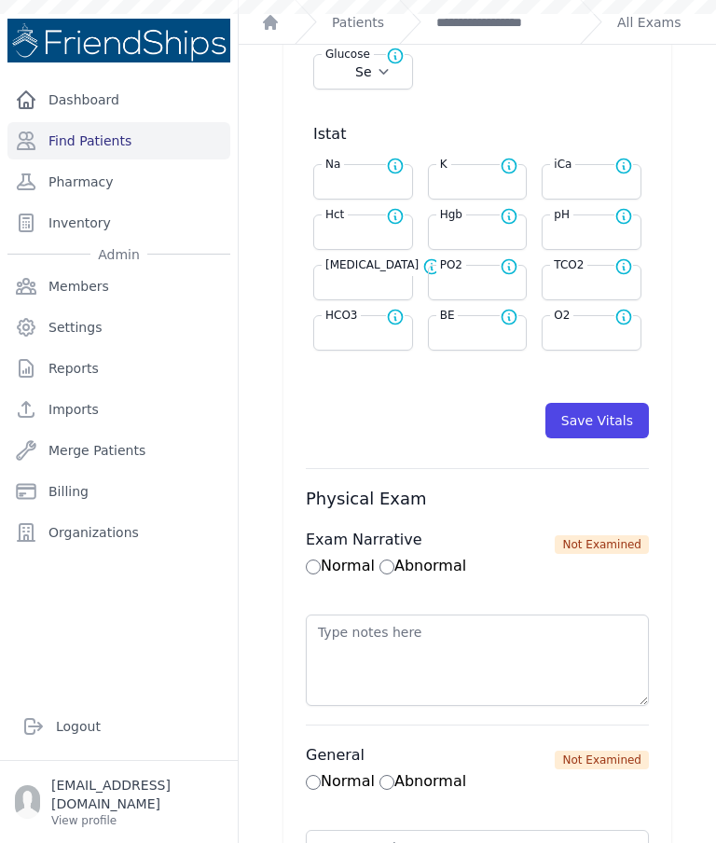
select select
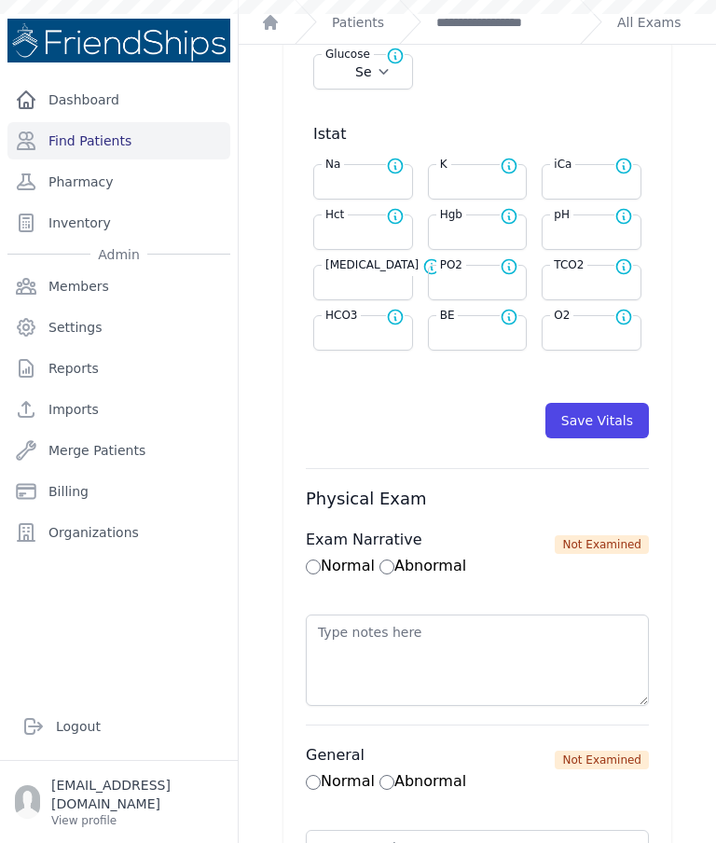
select select
click at [512, 24] on link "**********" at bounding box center [500, 22] width 129 height 19
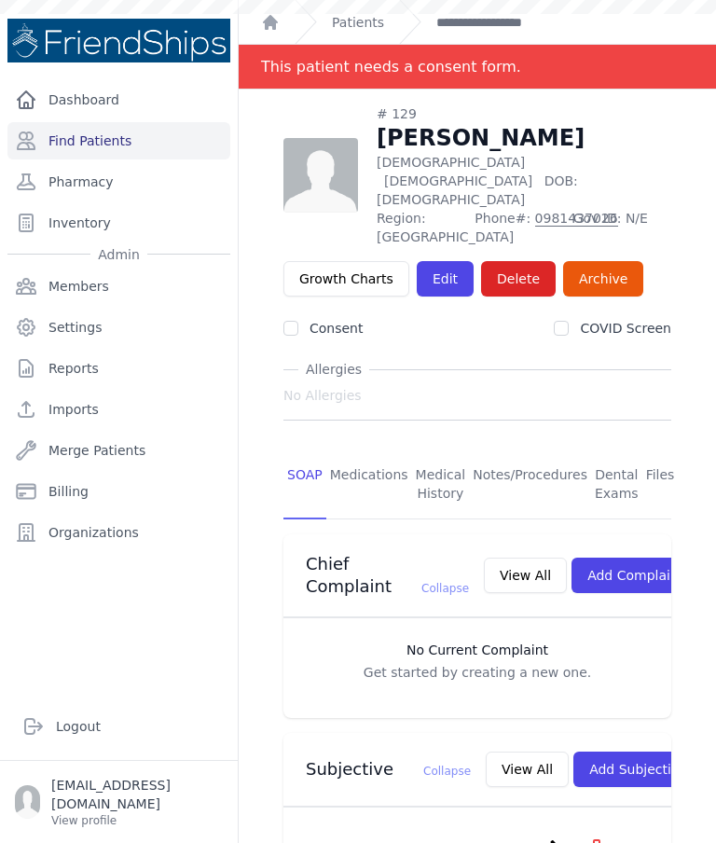
click at [93, 157] on link "Find Patients" at bounding box center [118, 140] width 223 height 37
